Goal: Contribute content

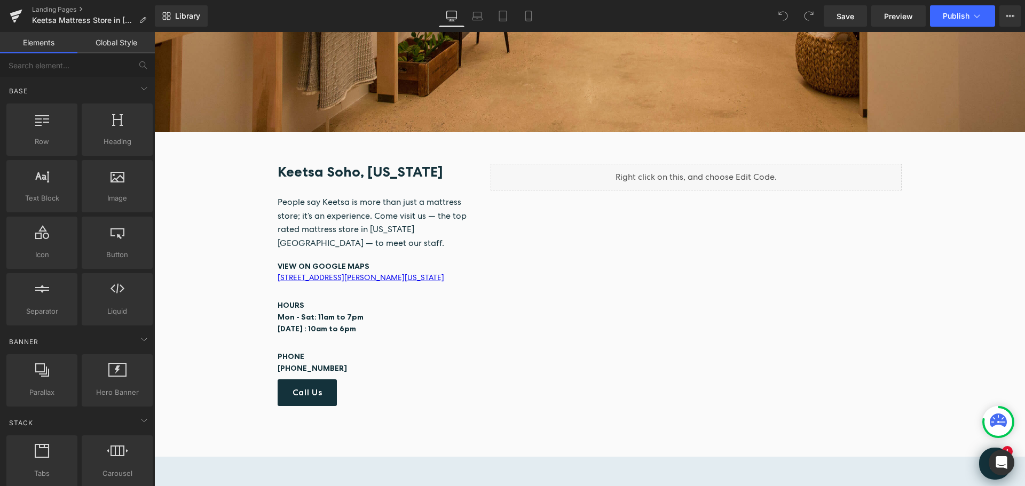
scroll to position [587, 0]
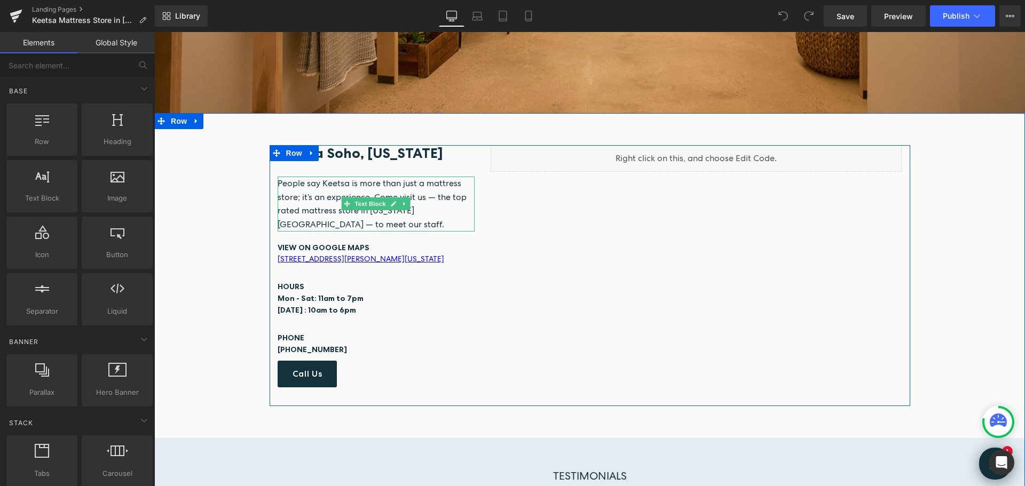
click at [316, 218] on p "People say Keetsa is more than just a mattress store; it’s an experience. Come …" at bounding box center [377, 204] width 198 height 54
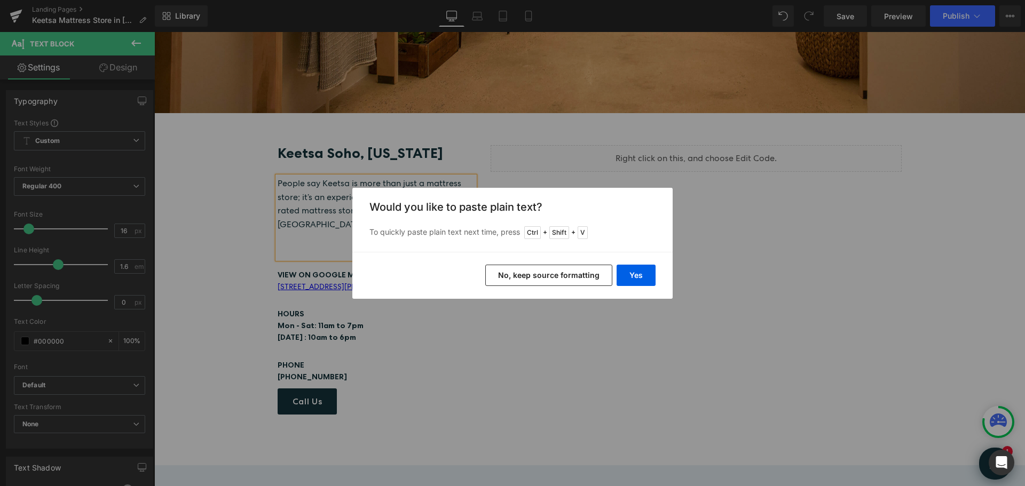
click at [574, 278] on button "No, keep source formatting" at bounding box center [548, 275] width 127 height 21
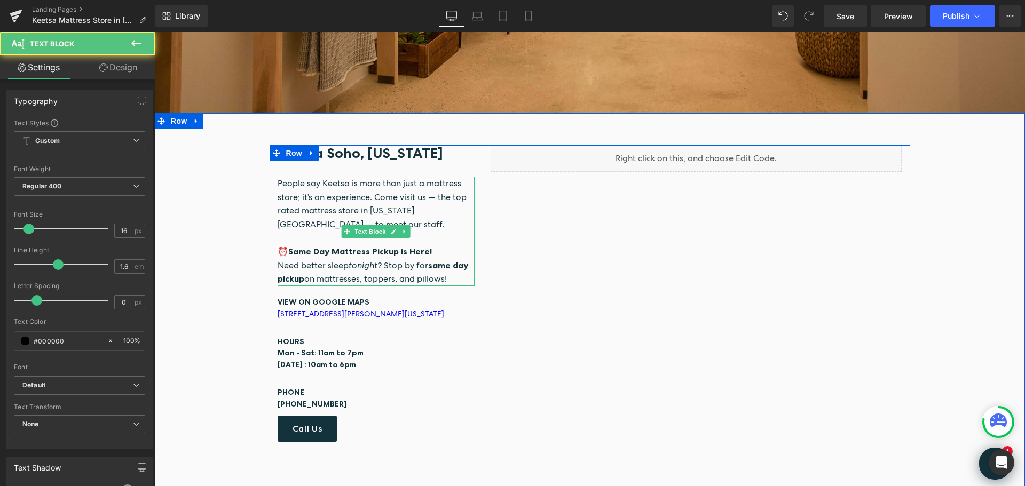
click at [369, 195] on span "People say Keetsa is more than just a mattress store; it’s an experience. Come …" at bounding box center [372, 204] width 189 height 52
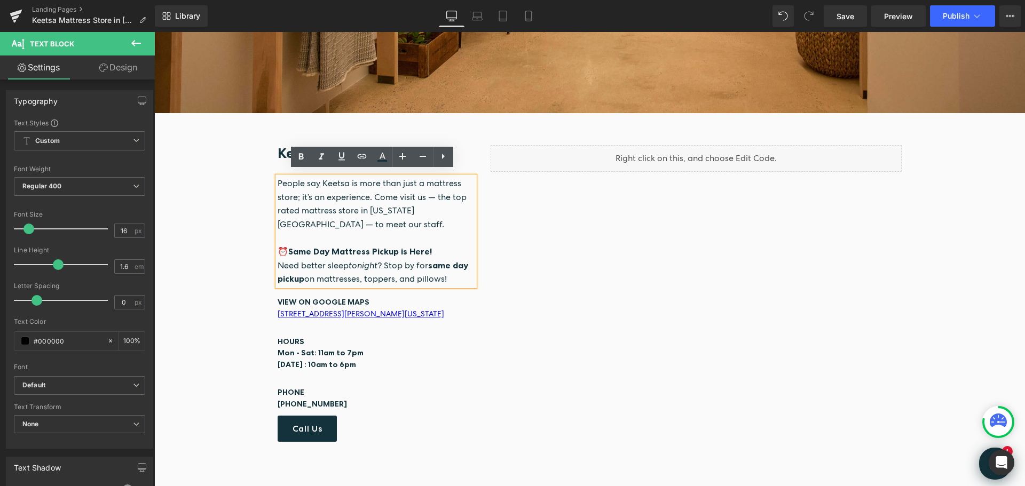
click at [404, 259] on span "⏰ Same Day Mattress Pickup is Here! Need better sleep tonight ? Stop by for sam…" at bounding box center [373, 265] width 191 height 38
drag, startPoint x: 446, startPoint y: 275, endPoint x: 273, endPoint y: 249, distance: 175.5
click at [278, 249] on div "People say Keetsa is more than just a mattress store; it’s an experience. Come …" at bounding box center [377, 231] width 198 height 109
click at [349, 260] on em "tonight" at bounding box center [363, 265] width 29 height 11
drag, startPoint x: 455, startPoint y: 275, endPoint x: 274, endPoint y: 244, distance: 183.6
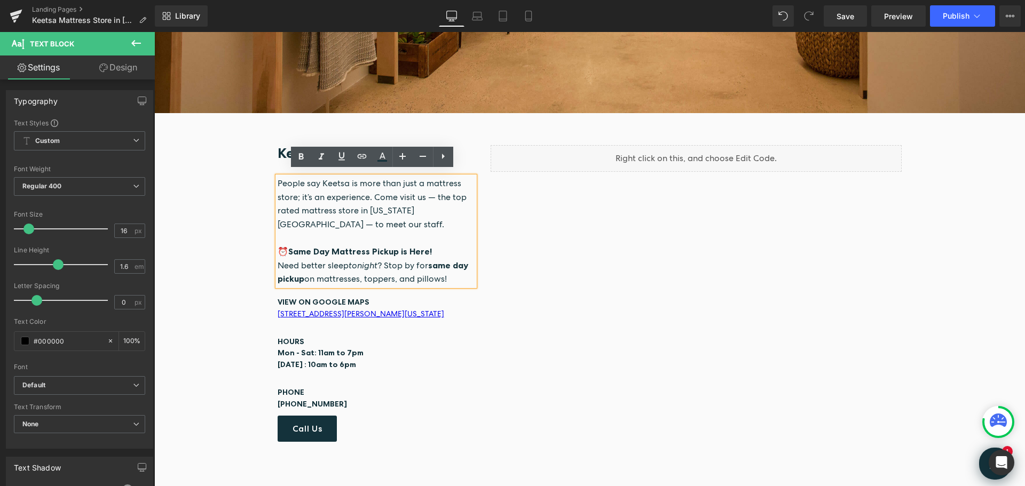
click at [278, 245] on p "⏰ Same Day Mattress Pickup is Here! Need better sleep tonight ? Stop by for sam…" at bounding box center [377, 265] width 198 height 41
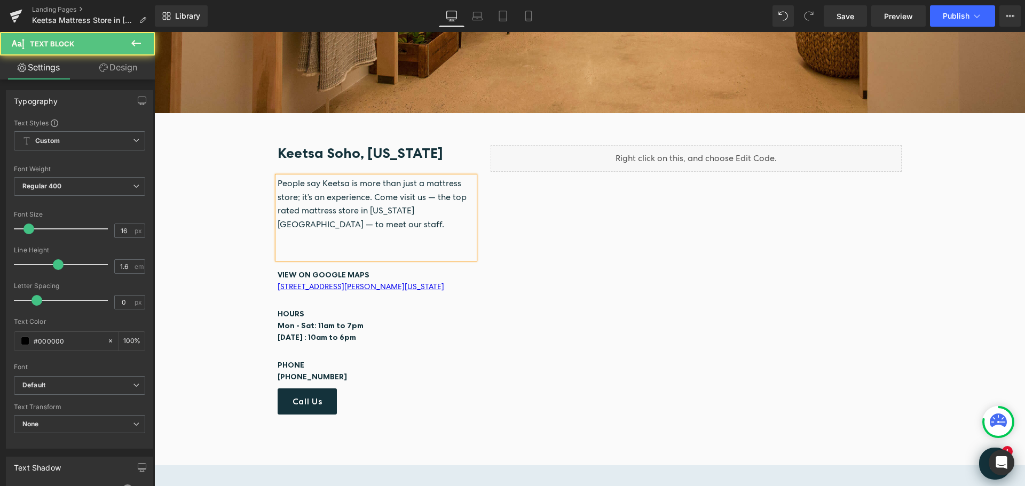
click at [325, 218] on p "People say Keetsa is more than just a mattress store; it’s an experience. Come …" at bounding box center [377, 204] width 198 height 54
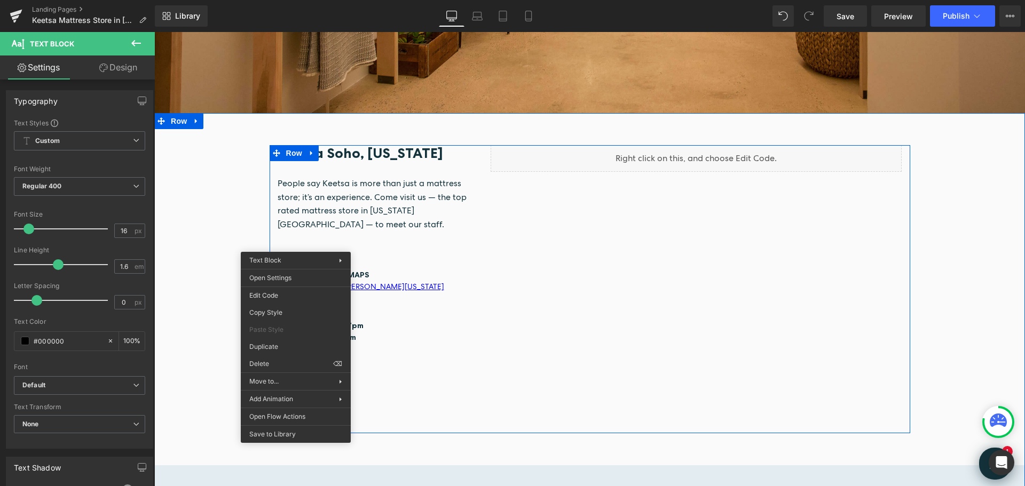
click at [293, 246] on p at bounding box center [377, 252] width 198 height 14
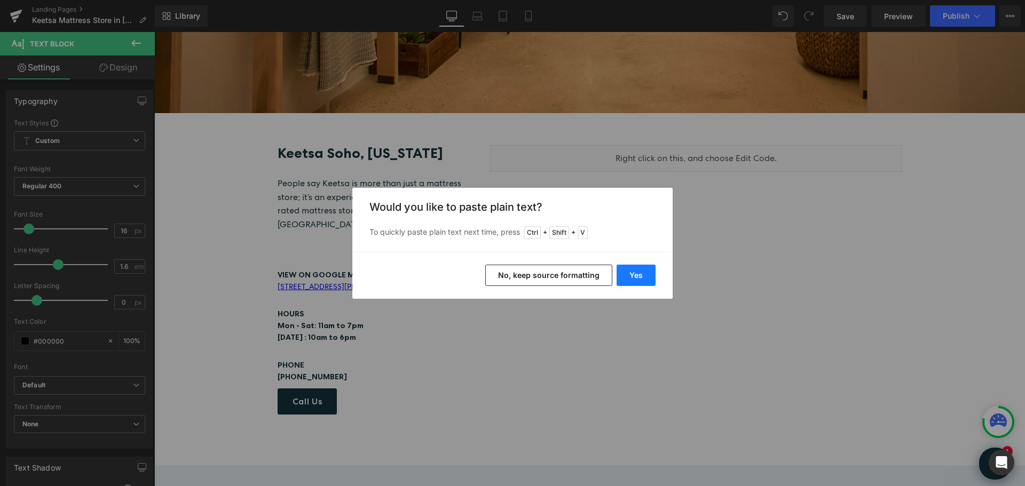
click at [639, 277] on button "Yes" at bounding box center [636, 275] width 39 height 21
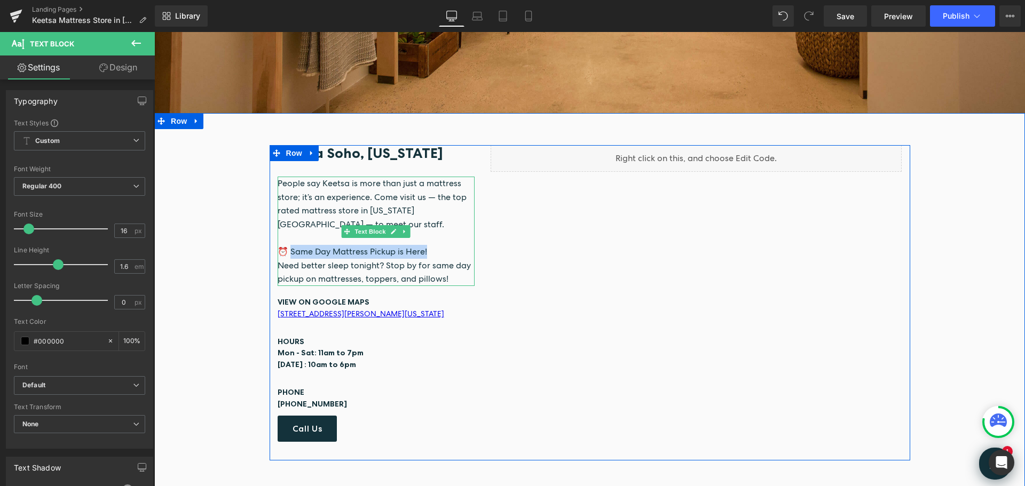
drag, startPoint x: 382, startPoint y: 244, endPoint x: 194, endPoint y: 254, distance: 188.7
click at [288, 245] on p "⏰ Same Day Mattress Pickup is Here!" at bounding box center [377, 252] width 198 height 14
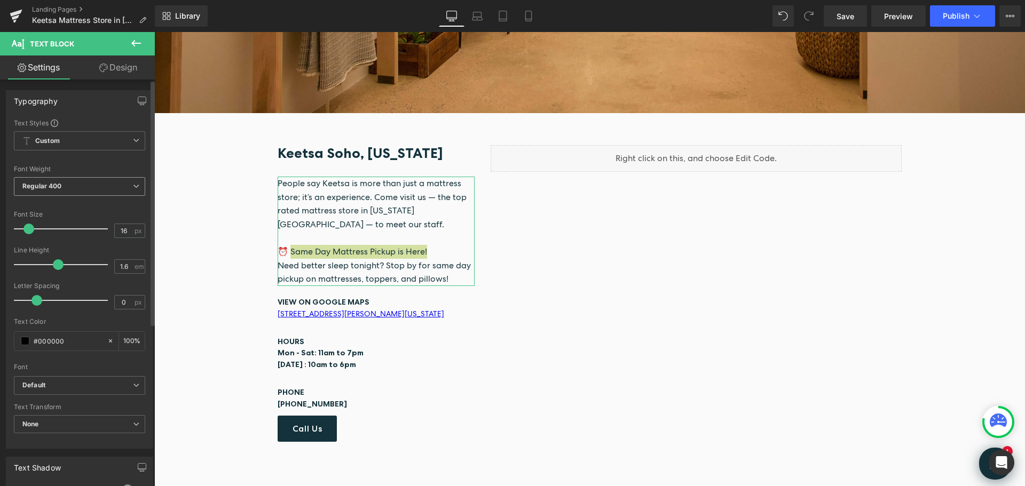
click at [133, 187] on icon at bounding box center [136, 186] width 6 height 6
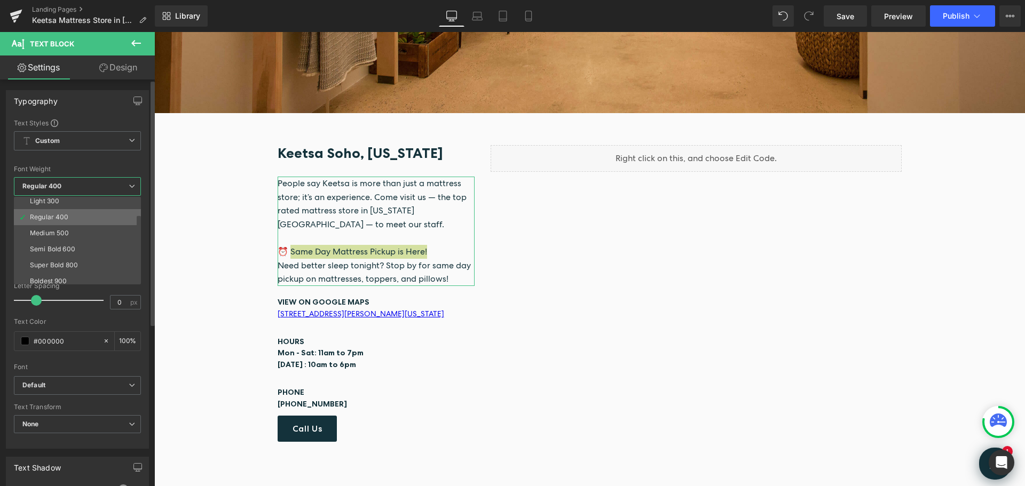
scroll to position [53, 0]
click at [73, 230] on div "Semi Bold 600" at bounding box center [52, 231] width 45 height 7
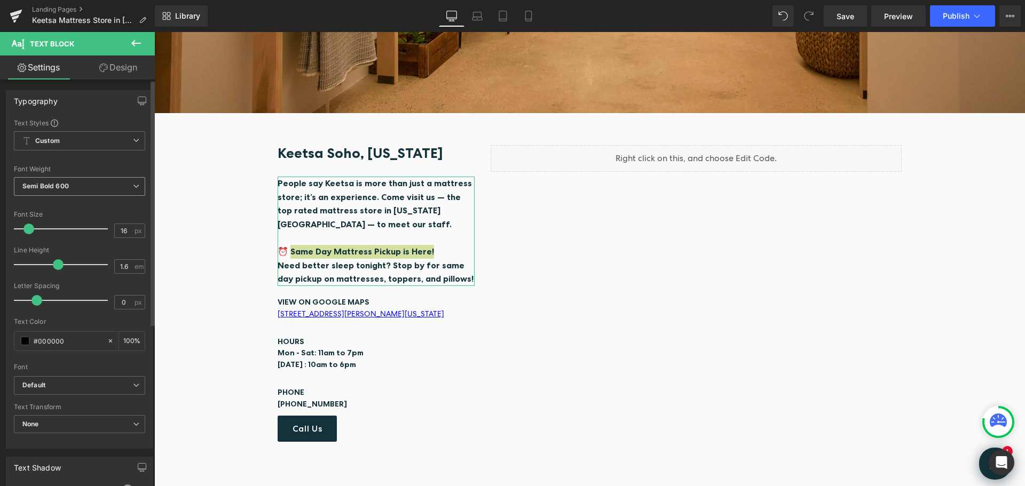
click at [128, 188] on span "Semi Bold 600" at bounding box center [79, 186] width 131 height 19
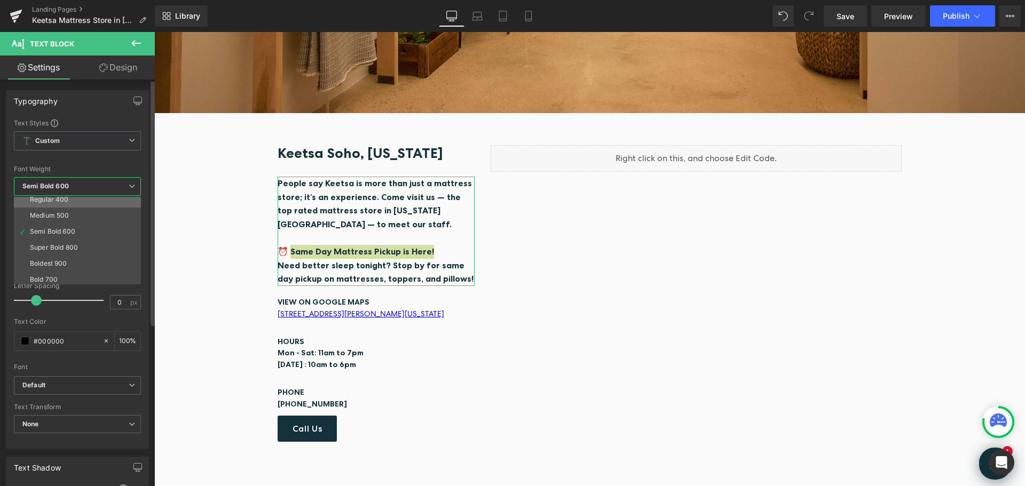
click at [70, 202] on li "Regular 400" at bounding box center [80, 200] width 132 height 16
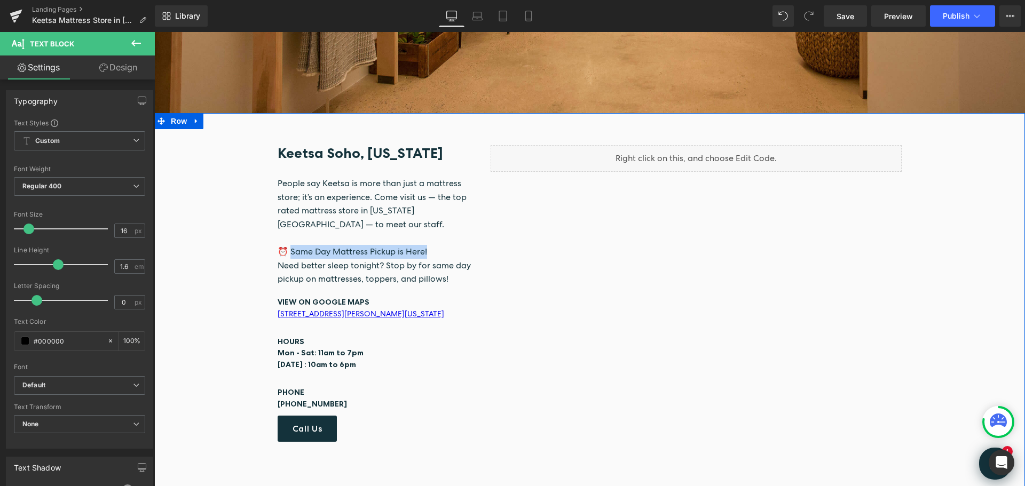
click at [246, 228] on div "Keetsa Soho, [US_STATE] Heading People say Keetsa is more than just a mattress …" at bounding box center [589, 303] width 871 height 316
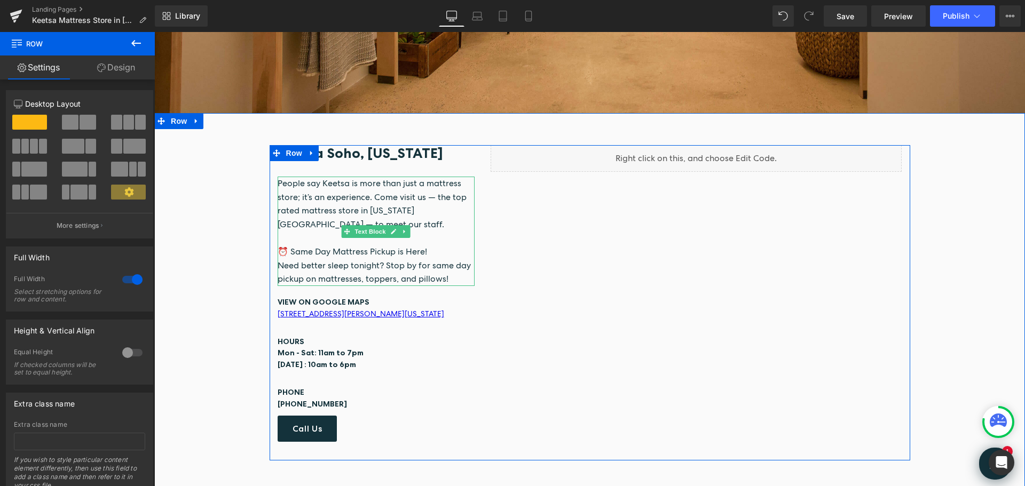
click at [397, 260] on span "Need better sleep tonight? Stop by for same day pickup on mattresses, toppers, …" at bounding box center [374, 272] width 193 height 25
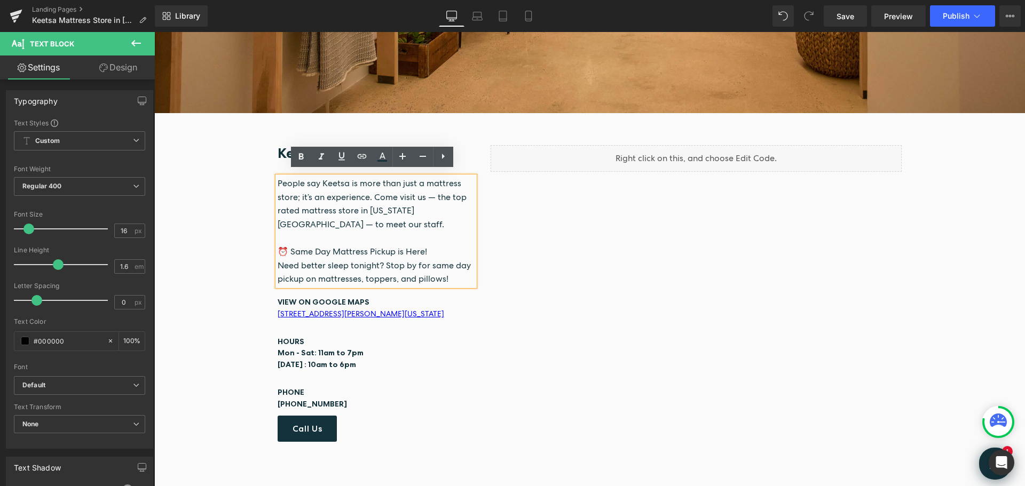
click at [290, 184] on p "People say Keetsa is more than just a mattress store; it’s an experience. Come …" at bounding box center [377, 204] width 198 height 54
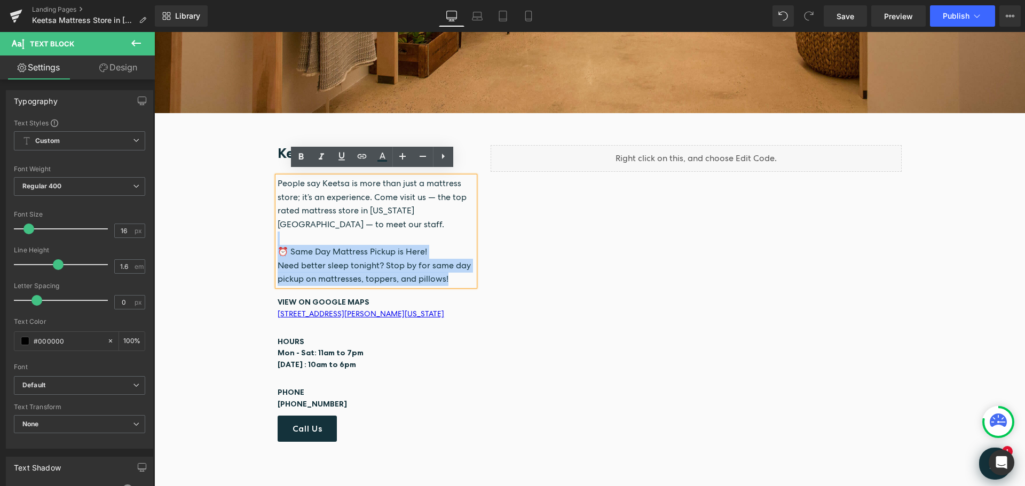
drag, startPoint x: 450, startPoint y: 275, endPoint x: 273, endPoint y: 238, distance: 180.6
click at [278, 238] on div "People say Keetsa is more than just a mattress store; it’s an experience. Come …" at bounding box center [377, 231] width 198 height 109
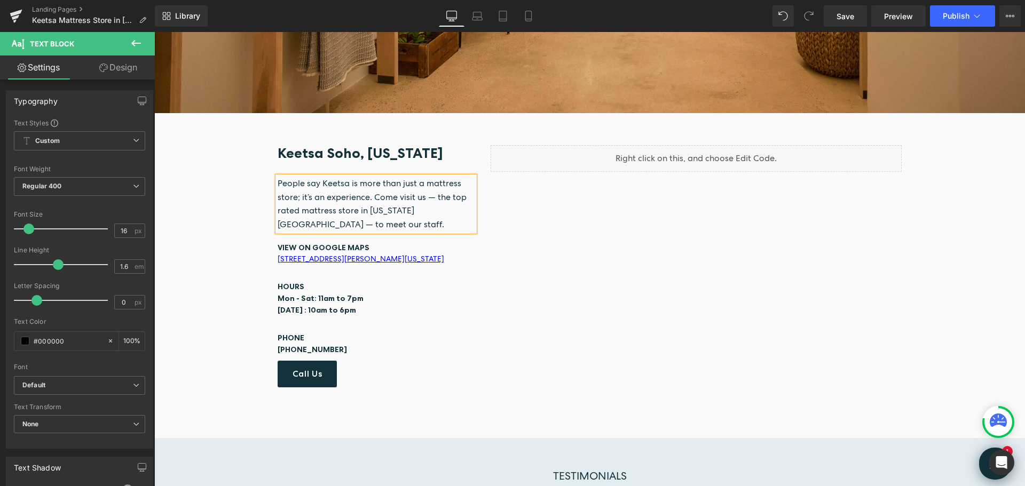
click at [495, 208] on div "Keetsa Soho, [US_STATE] Heading People say Keetsa is more than just a mattress …" at bounding box center [590, 275] width 641 height 261
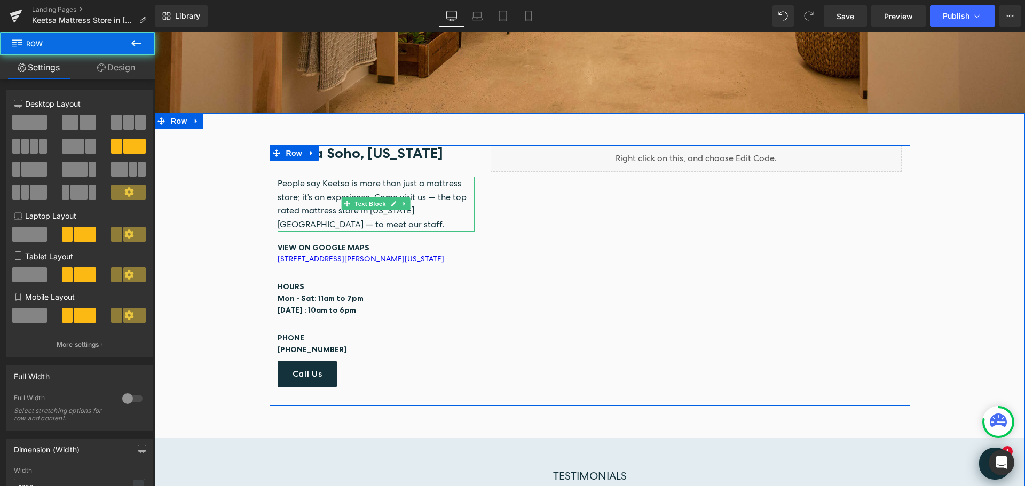
click at [399, 198] on link at bounding box center [404, 204] width 11 height 13
click at [396, 201] on icon at bounding box center [399, 204] width 6 height 6
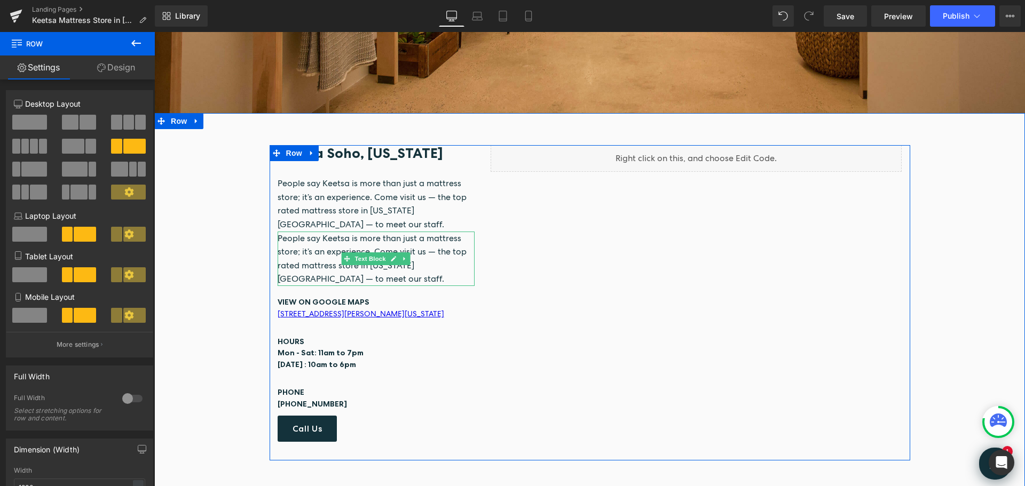
drag, startPoint x: 312, startPoint y: 248, endPoint x: 314, endPoint y: 257, distance: 9.2
click at [312, 248] on span "People say Keetsa is more than just a mattress store; it’s an experience. Come …" at bounding box center [372, 259] width 189 height 52
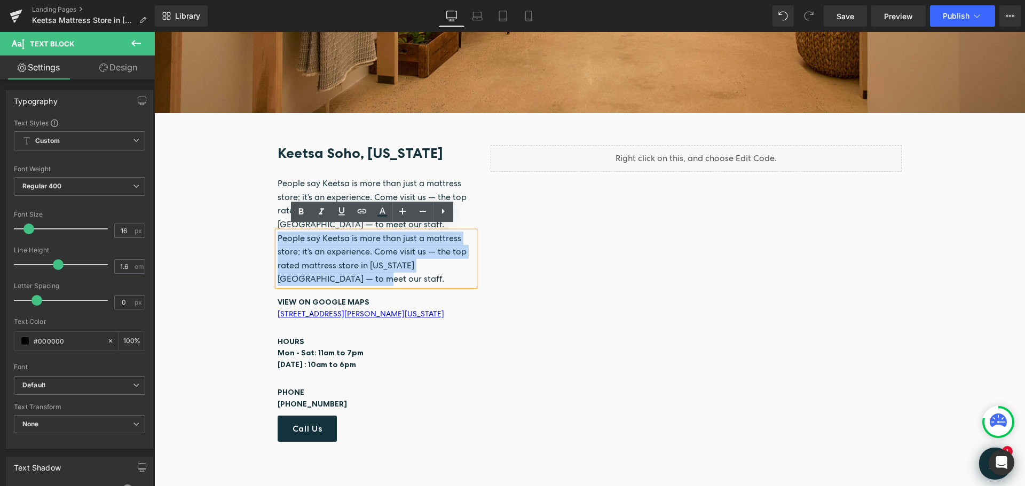
drag, startPoint x: 312, startPoint y: 273, endPoint x: 263, endPoint y: 230, distance: 65.8
click at [263, 230] on div "Keetsa Soho, [US_STATE] Heading People say Keetsa is more than just a mattress …" at bounding box center [589, 303] width 871 height 316
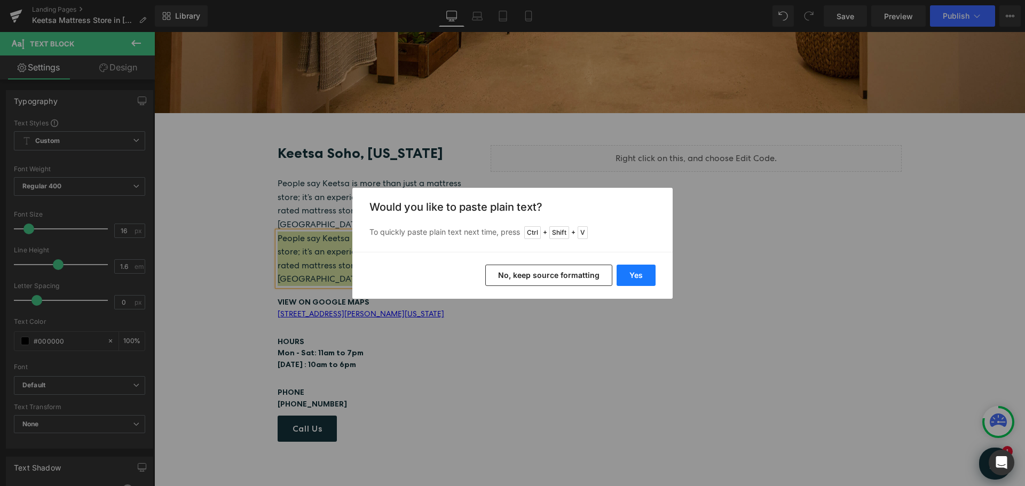
click at [632, 280] on button "Yes" at bounding box center [636, 275] width 39 height 21
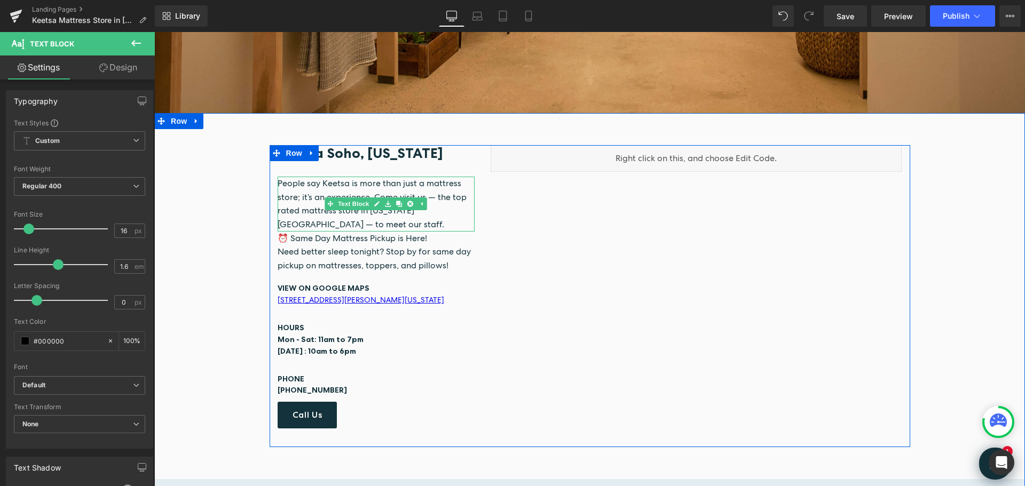
click at [314, 220] on p "People say Keetsa is more than just a mattress store; it’s an experience. Come …" at bounding box center [377, 204] width 198 height 54
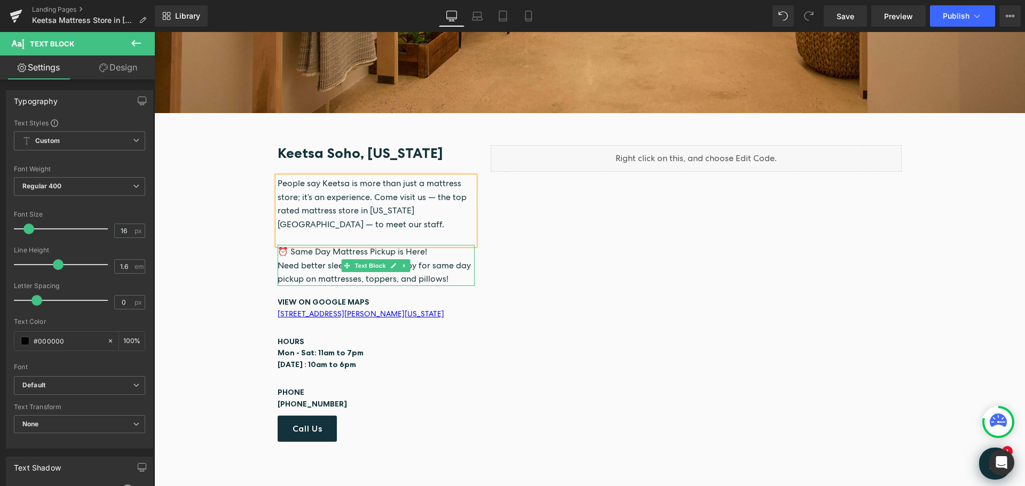
click at [453, 271] on p "Need better sleep tonight? Stop by for same day pickup on mattresses, toppers, …" at bounding box center [377, 272] width 198 height 27
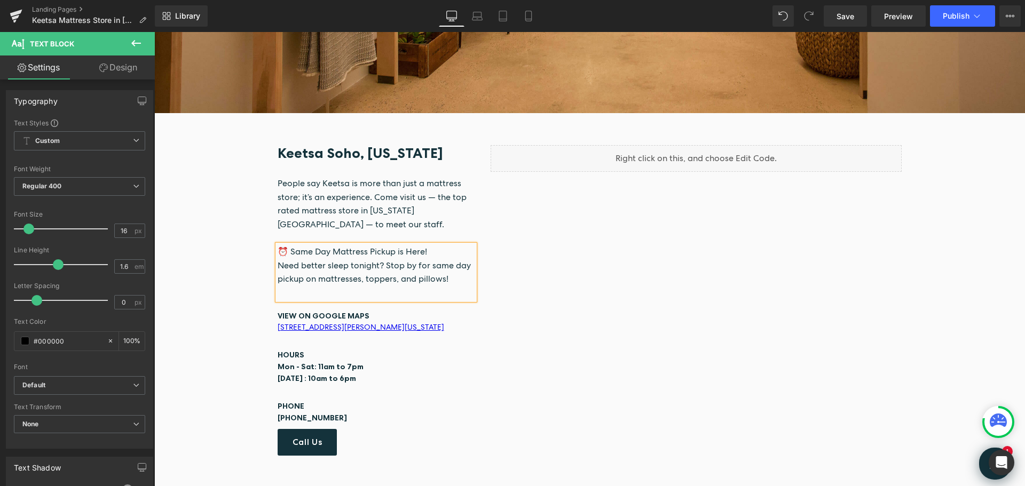
click at [433, 250] on p "⏰ Same Day Mattress Pickup is Here!" at bounding box center [377, 252] width 198 height 14
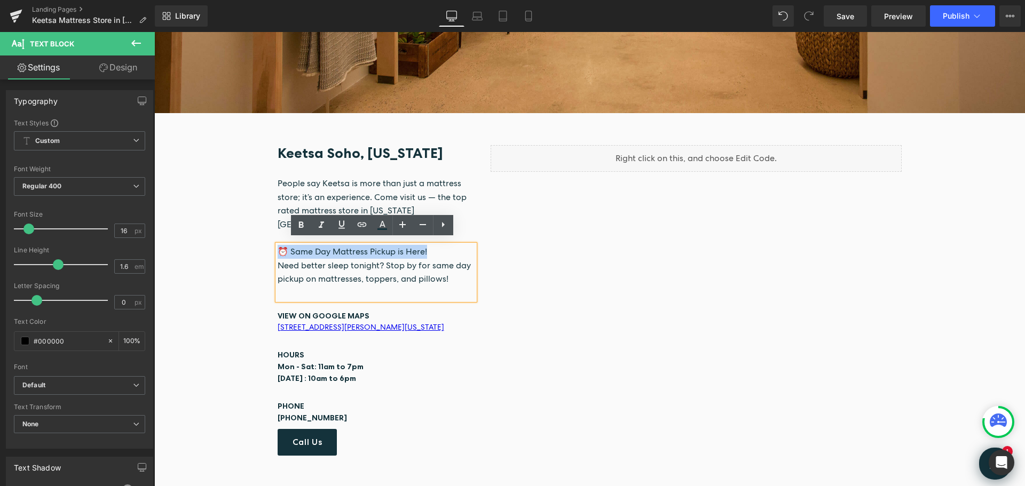
drag, startPoint x: 425, startPoint y: 247, endPoint x: 278, endPoint y: 244, distance: 147.4
click at [278, 245] on p "⏰ Same Day Mattress Pickup is Here!" at bounding box center [377, 252] width 198 height 14
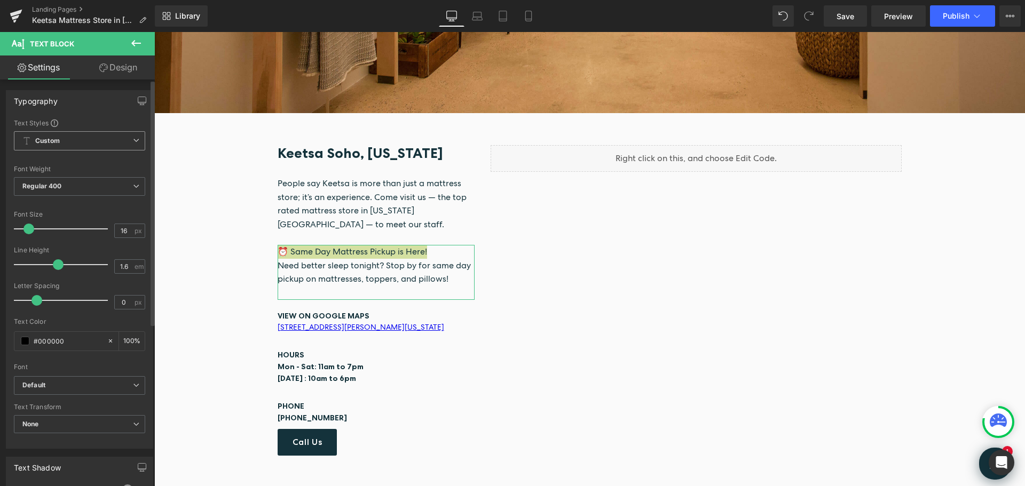
click at [133, 138] on icon at bounding box center [136, 140] width 6 height 6
click at [131, 137] on icon at bounding box center [132, 140] width 6 height 6
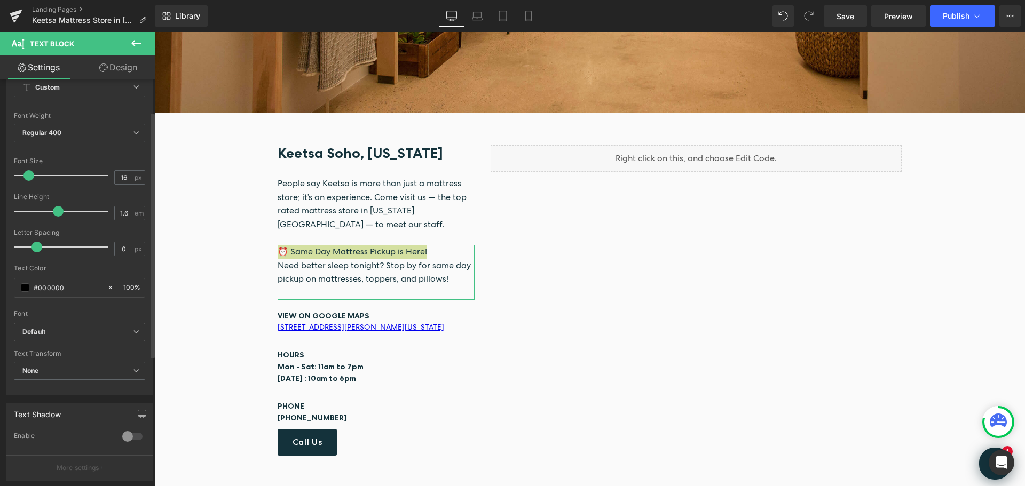
click at [138, 330] on span "Default" at bounding box center [79, 332] width 131 height 19
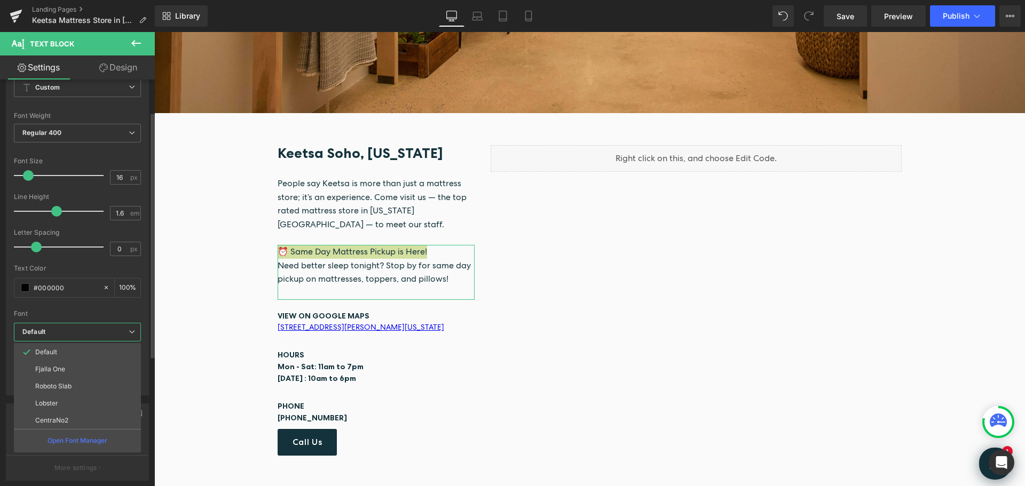
click at [138, 328] on span "Default" at bounding box center [77, 332] width 127 height 19
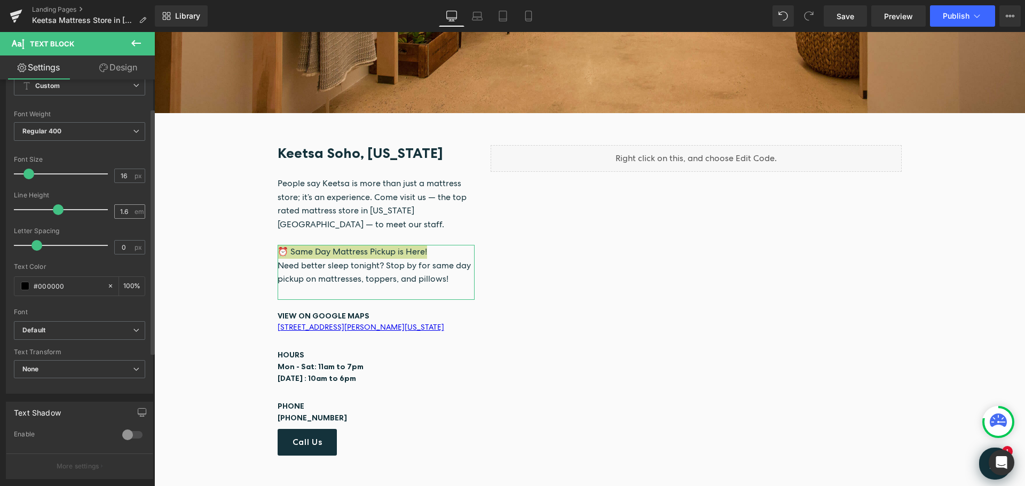
scroll to position [2, 0]
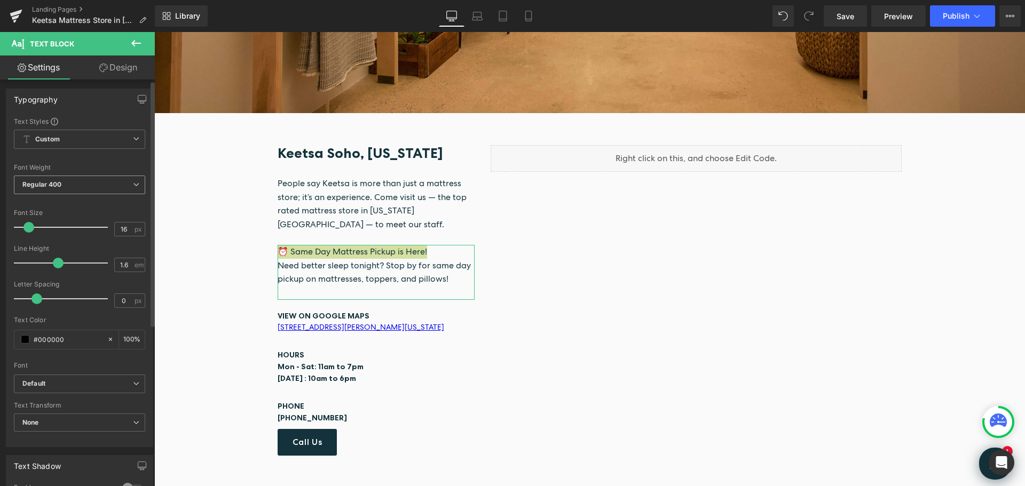
click at [133, 187] on icon at bounding box center [136, 185] width 6 height 6
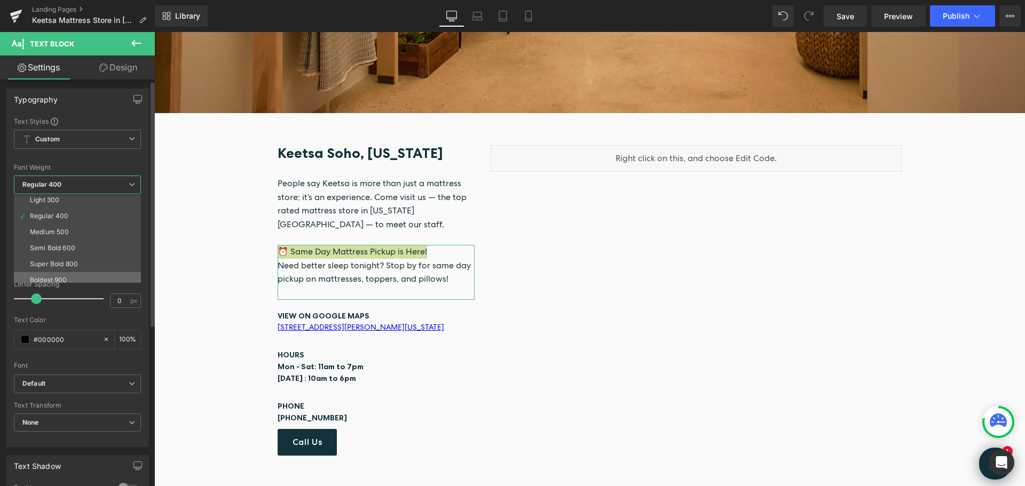
scroll to position [53, 0]
click at [61, 230] on div "Semi Bold 600" at bounding box center [52, 229] width 45 height 7
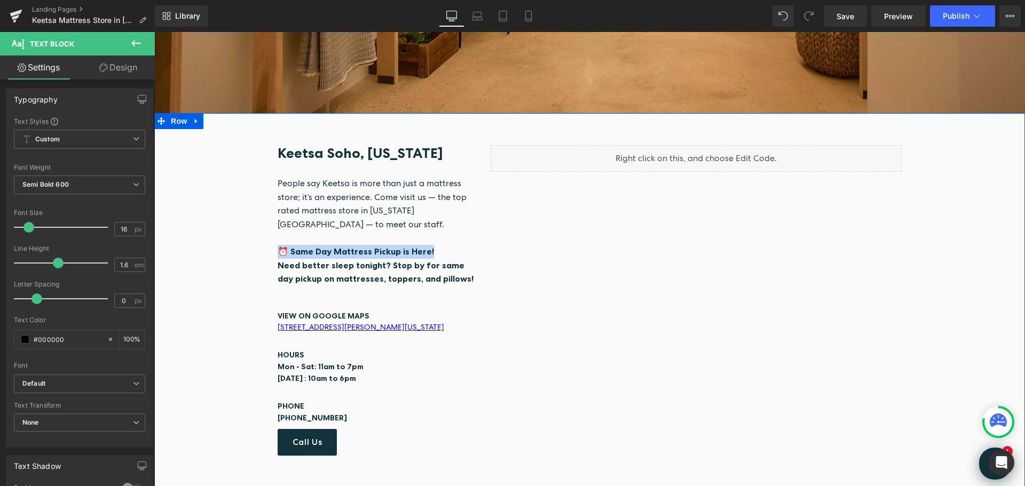
click at [220, 278] on div "Keetsa Soho, [US_STATE] Heading People say Keetsa is more than just a mattress …" at bounding box center [589, 309] width 871 height 329
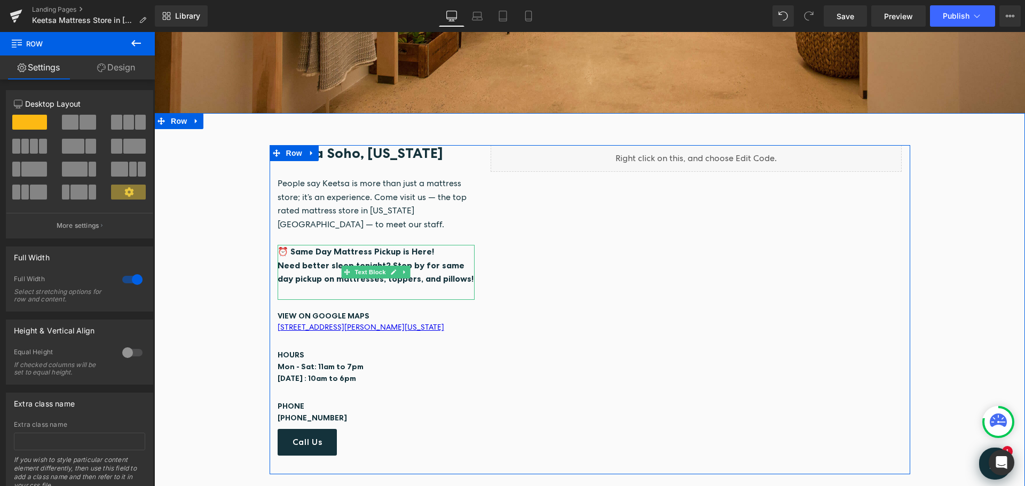
click at [432, 245] on p "⏰ Same Day Mattress Pickup is Here!" at bounding box center [377, 252] width 198 height 14
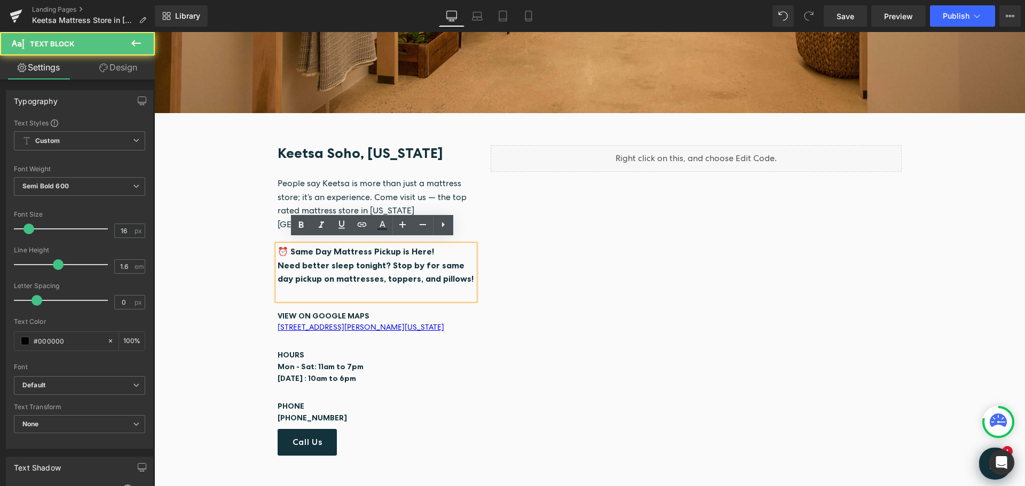
click at [395, 260] on span "Need better sleep tonight? Stop by for same day pickup on mattresses, toppers, …" at bounding box center [376, 272] width 196 height 25
click at [278, 246] on span "⏰ Same Day Mattress Pickup is Here!" at bounding box center [356, 251] width 156 height 11
click at [254, 225] on div "Keetsa Soho, [US_STATE] Heading People say Keetsa is more than just a mattress …" at bounding box center [589, 309] width 871 height 329
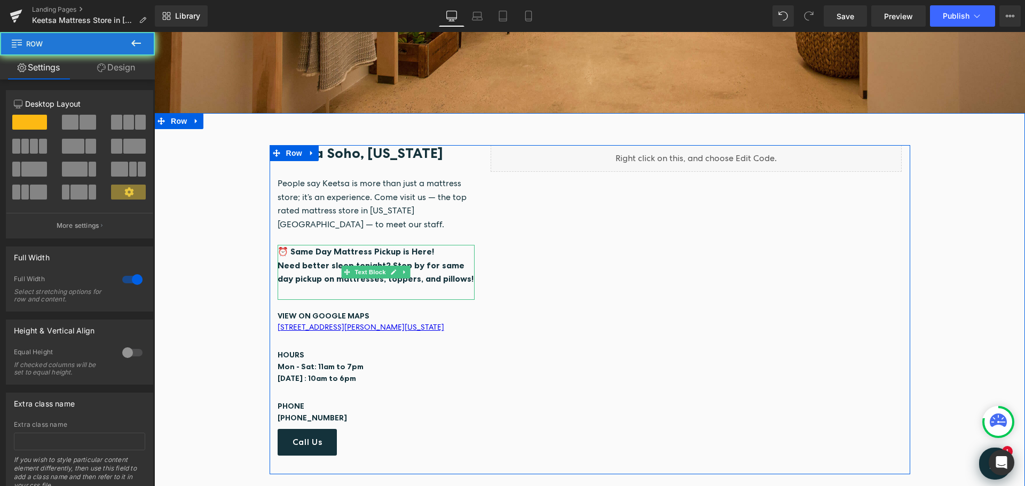
click at [279, 246] on span "⏰ Same Day Mattress Pickup is Here!" at bounding box center [356, 251] width 156 height 11
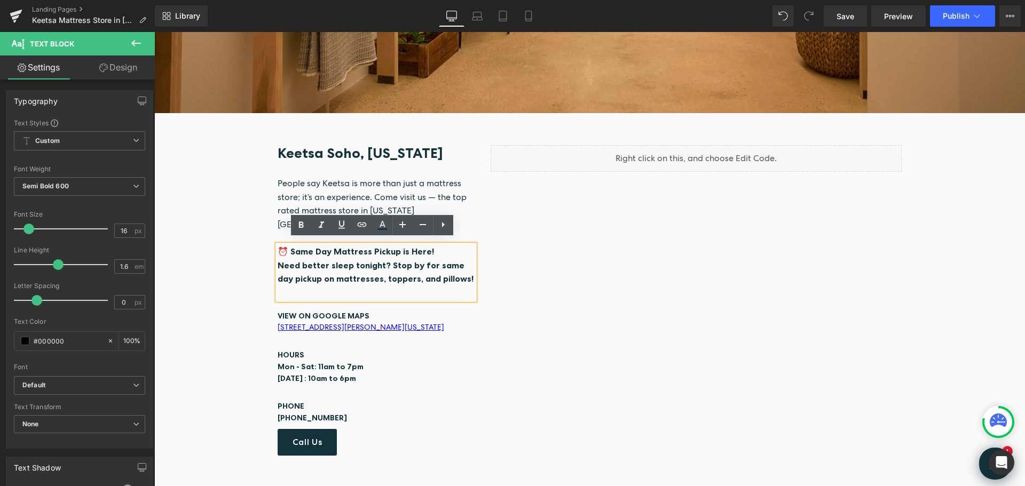
drag, startPoint x: 223, startPoint y: 288, endPoint x: 245, endPoint y: 283, distance: 22.0
click at [224, 288] on div "Keetsa Soho, [US_STATE] Heading People say Keetsa is more than just a mattress …" at bounding box center [589, 309] width 871 height 329
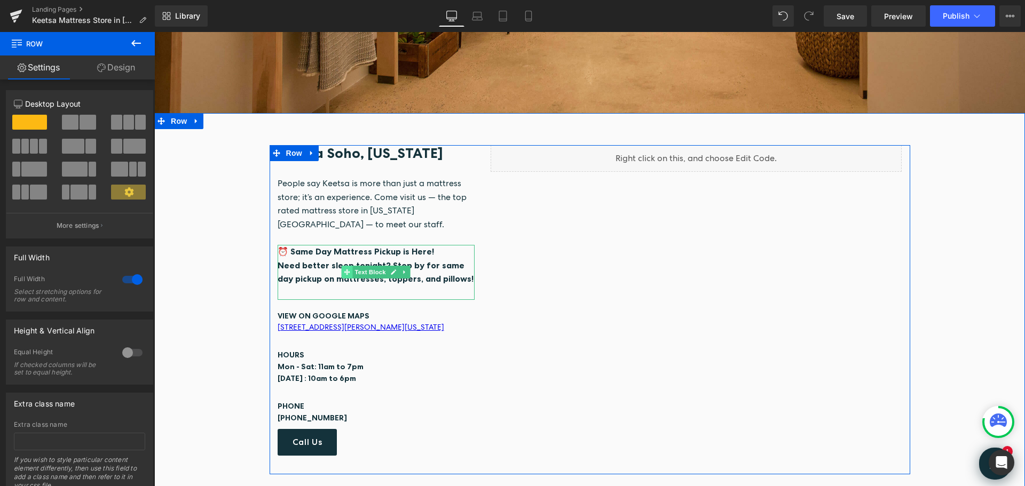
click at [345, 270] on icon at bounding box center [347, 273] width 6 height 6
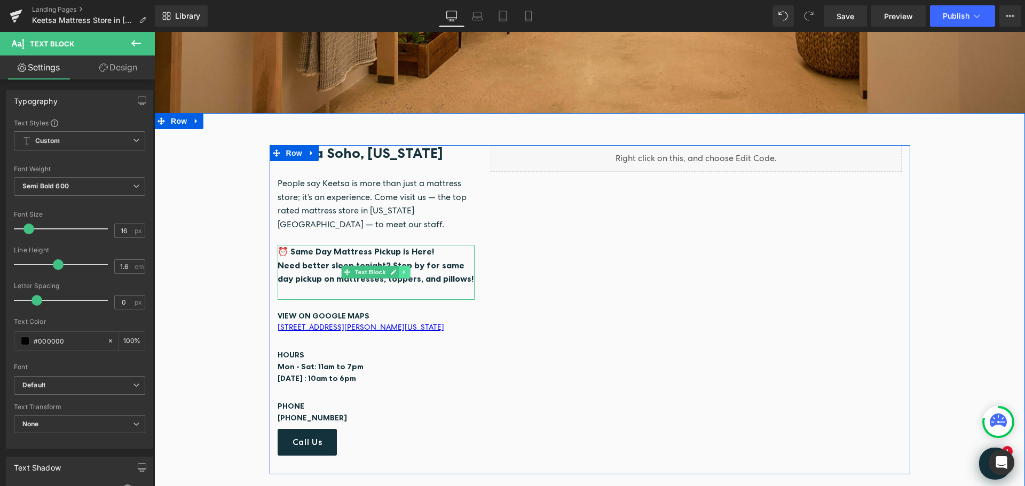
click at [404, 271] on icon at bounding box center [405, 273] width 2 height 4
click at [397, 270] on icon at bounding box center [399, 273] width 6 height 6
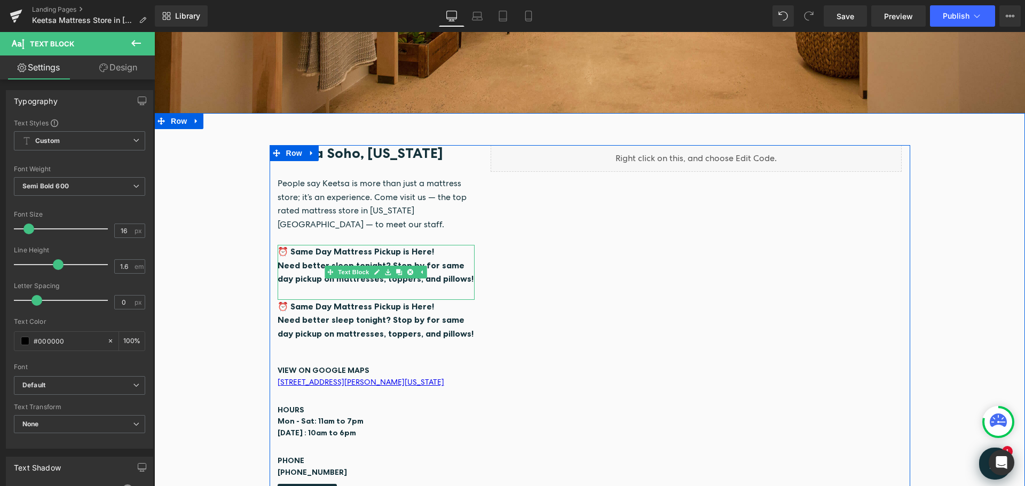
click at [317, 273] on span "Need better sleep tonight? Stop by for same day pickup on mattresses, toppers, …" at bounding box center [376, 272] width 196 height 25
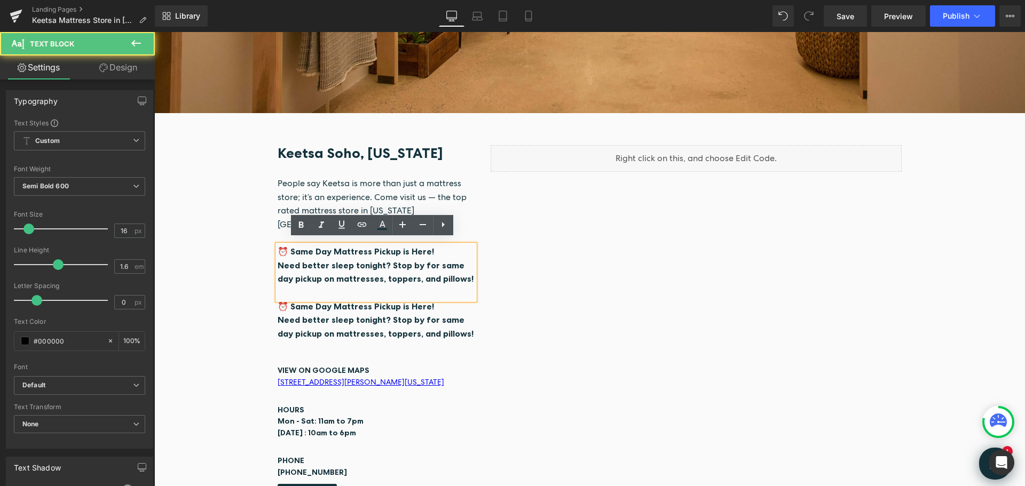
drag, startPoint x: 448, startPoint y: 272, endPoint x: 273, endPoint y: 259, distance: 175.6
click at [278, 259] on div "⏰ Same Day Mattress Pickup is Here! Need better sleep tonight? Stop by for same…" at bounding box center [377, 272] width 198 height 54
click at [364, 266] on p "Need better sleep tonight? Stop by for same day pickup on mattresses, toppers, …" at bounding box center [377, 272] width 198 height 27
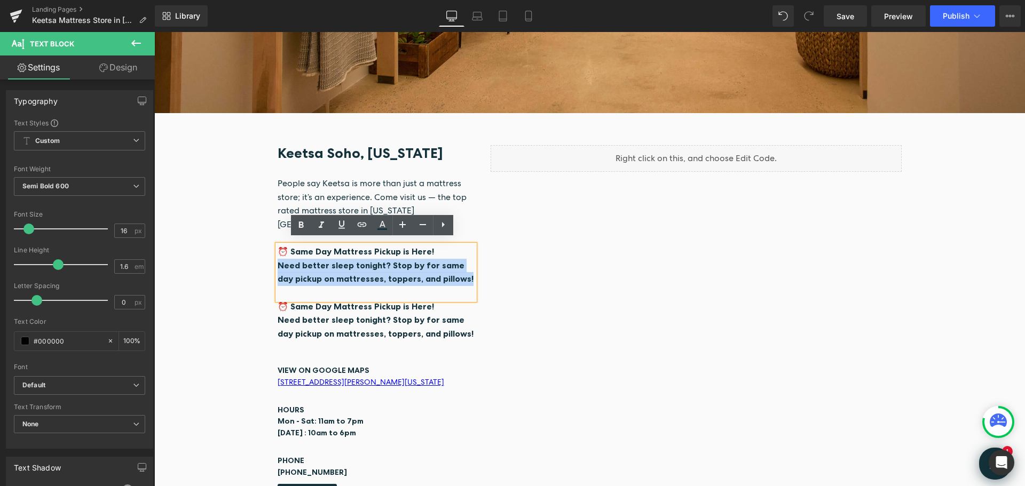
drag, startPoint x: 454, startPoint y: 272, endPoint x: 275, endPoint y: 263, distance: 179.1
click at [278, 263] on p "Need better sleep tonight? Stop by for same day pickup on mattresses, toppers, …" at bounding box center [377, 272] width 198 height 27
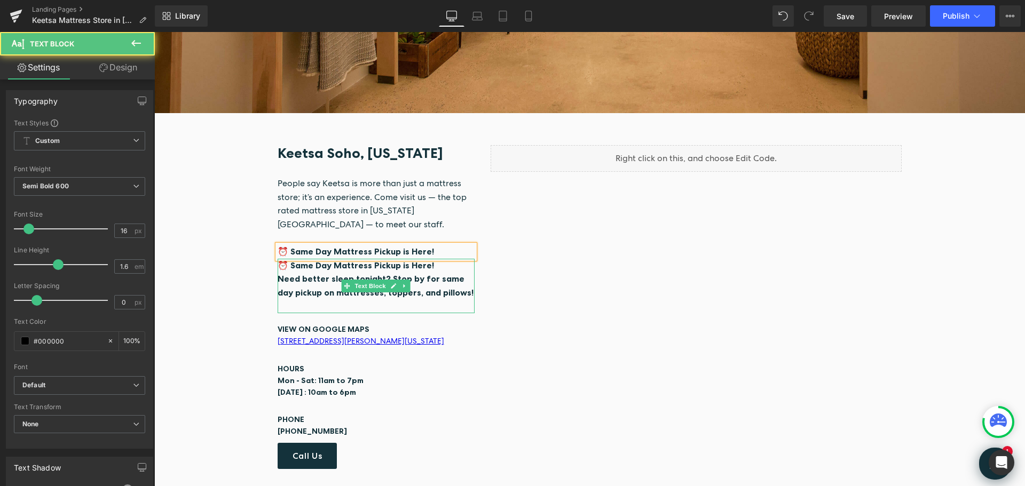
click at [429, 261] on p "⏰ Same Day Mattress Pickup is Here!" at bounding box center [377, 266] width 198 height 14
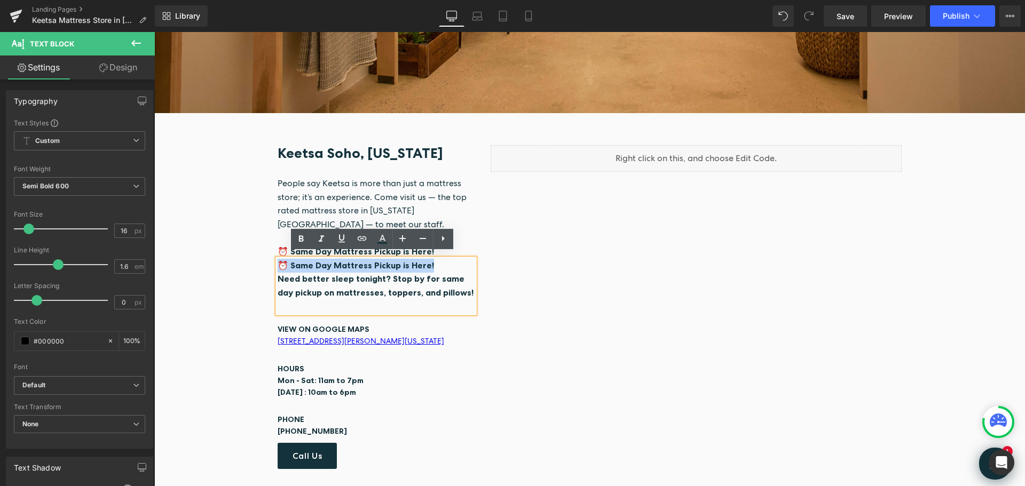
drag, startPoint x: 429, startPoint y: 258, endPoint x: 274, endPoint y: 258, distance: 155.4
click at [278, 259] on p "⏰ Same Day Mattress Pickup is Here!" at bounding box center [377, 266] width 198 height 14
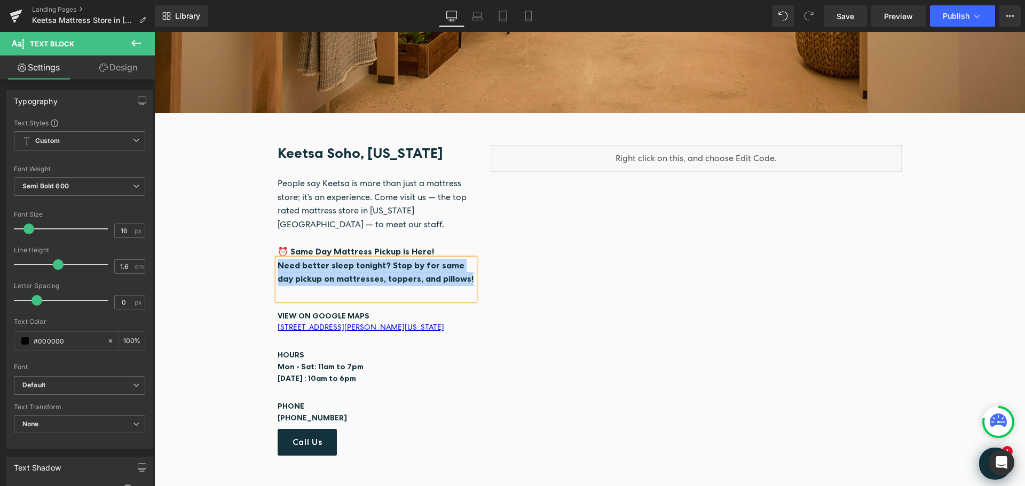
drag, startPoint x: 451, startPoint y: 274, endPoint x: 274, endPoint y: 262, distance: 177.1
click at [278, 262] on p "Need better sleep tonight? Stop by for same day pickup on mattresses, toppers, …" at bounding box center [377, 272] width 198 height 27
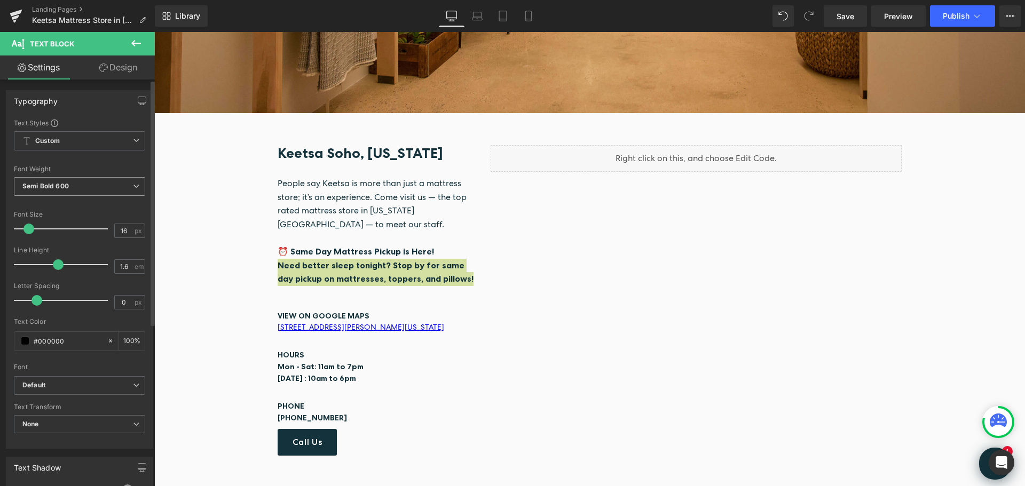
click at [133, 186] on icon at bounding box center [136, 186] width 6 height 6
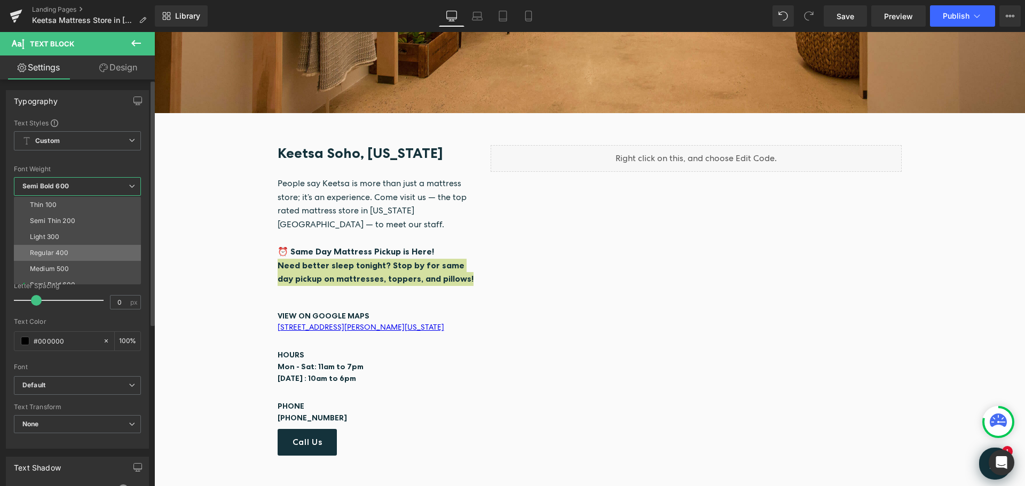
click at [63, 251] on div "Regular 400" at bounding box center [49, 252] width 39 height 7
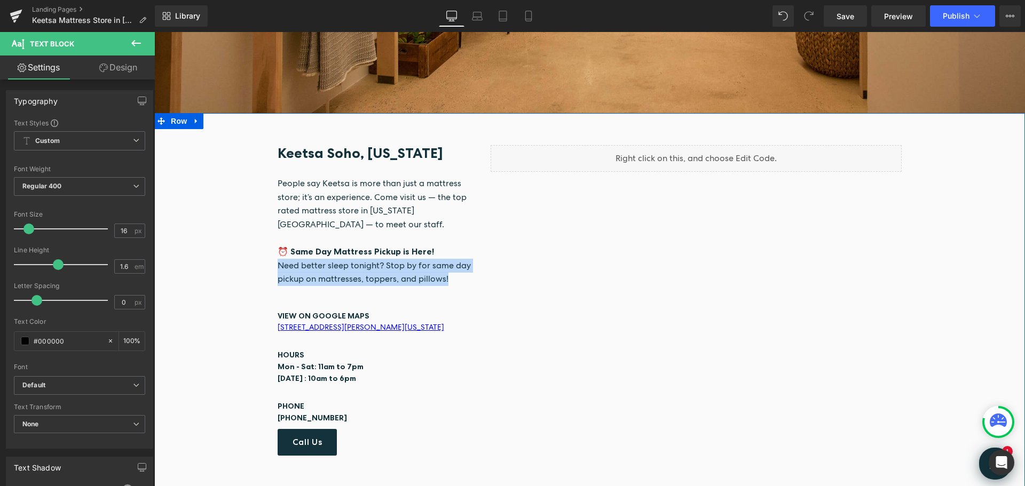
click at [223, 239] on div "Keetsa Soho, [US_STATE] Heading People say Keetsa is more than just a mattress …" at bounding box center [589, 309] width 871 height 329
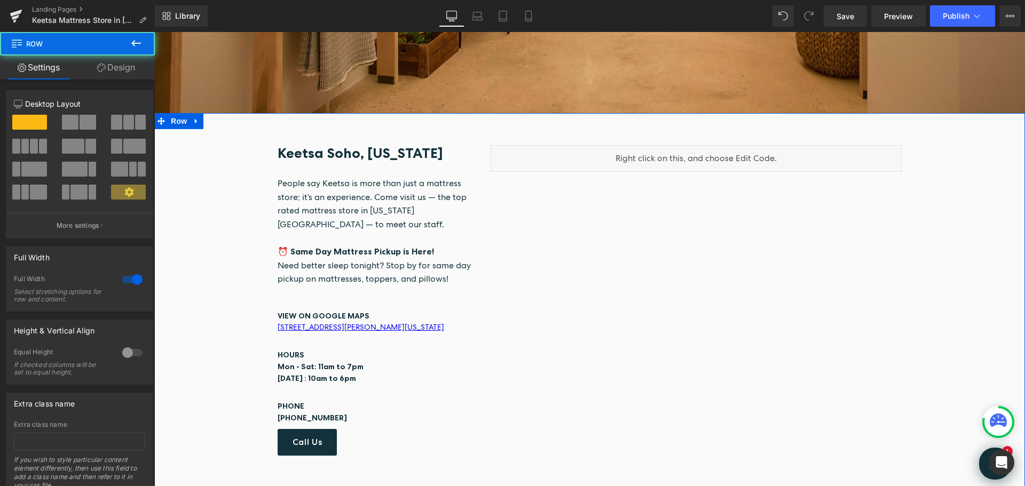
click at [995, 231] on div "Keetsa Soho, [US_STATE] Heading People say Keetsa is more than just a mattress …" at bounding box center [589, 309] width 871 height 329
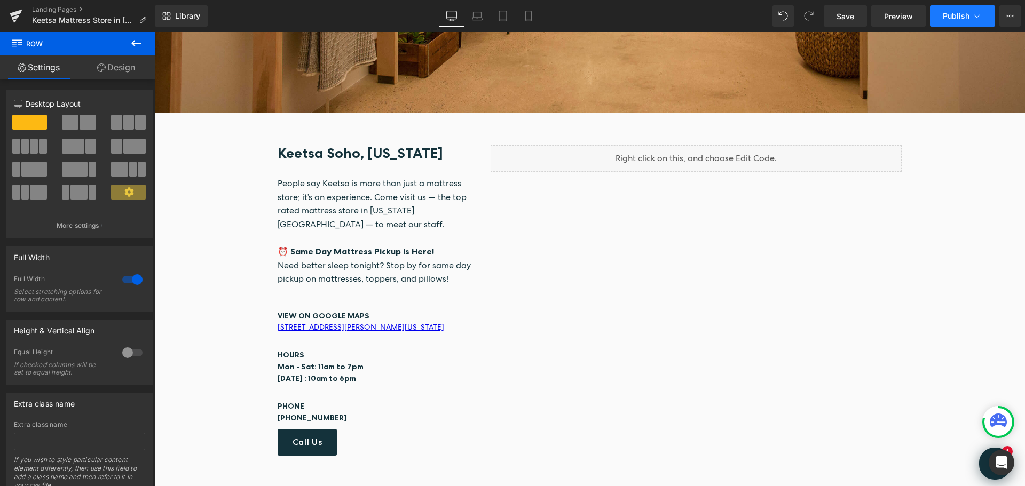
click at [964, 18] on span "Publish" at bounding box center [956, 16] width 27 height 9
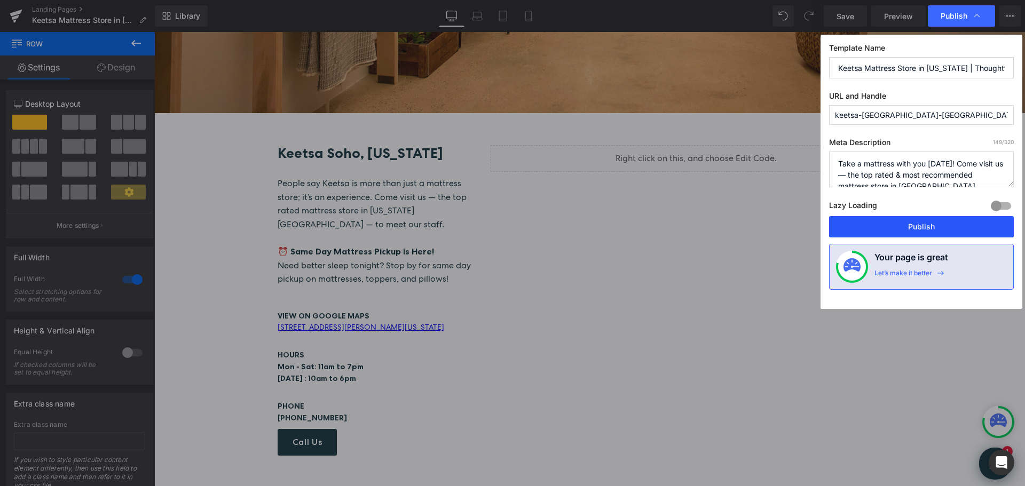
click at [917, 227] on button "Publish" at bounding box center [921, 226] width 185 height 21
